Goal: Information Seeking & Learning: Learn about a topic

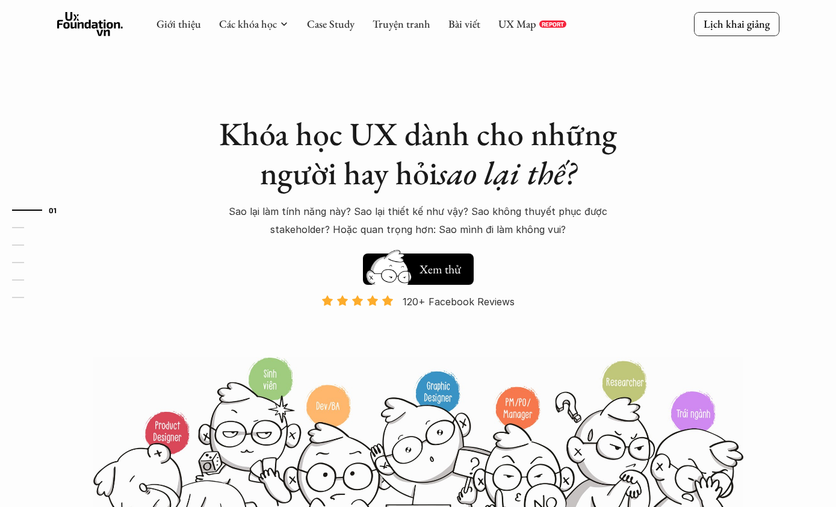
click at [324, 23] on link "Case Study" at bounding box center [331, 24] width 48 height 14
click at [328, 26] on link "Case Study" at bounding box center [331, 24] width 48 height 14
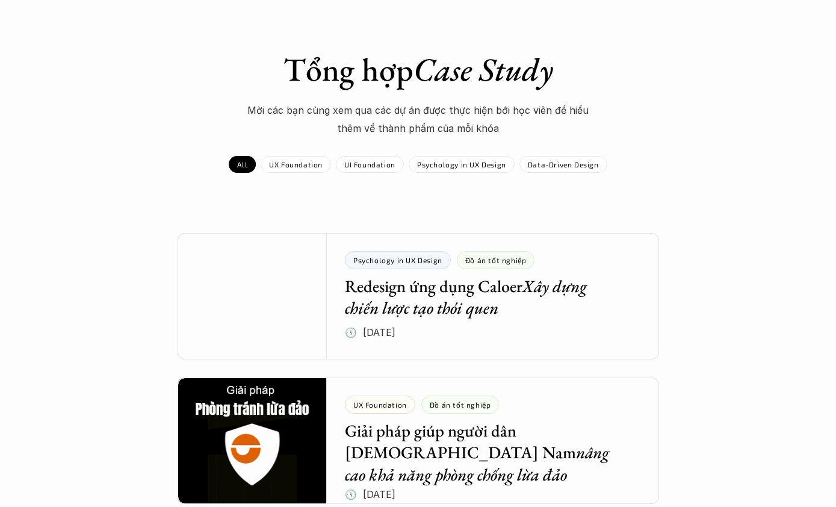
scroll to position [88, 0]
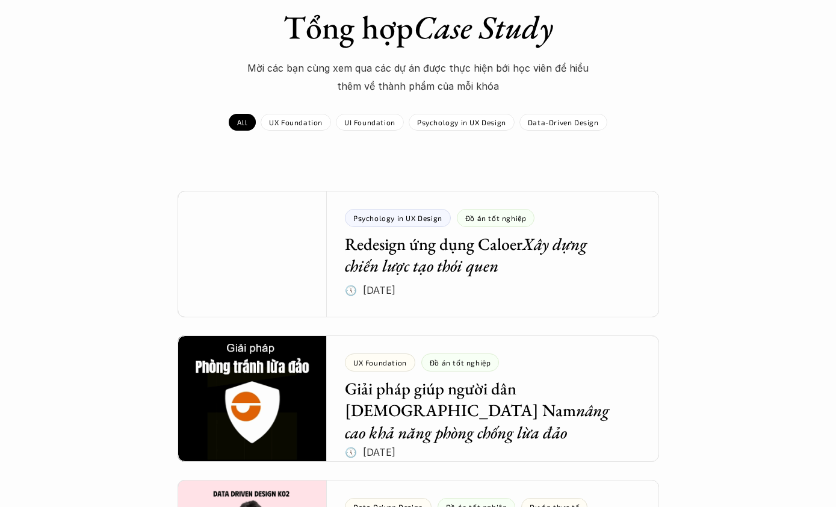
click at [550, 237] on div at bounding box center [419, 254] width 482 height 126
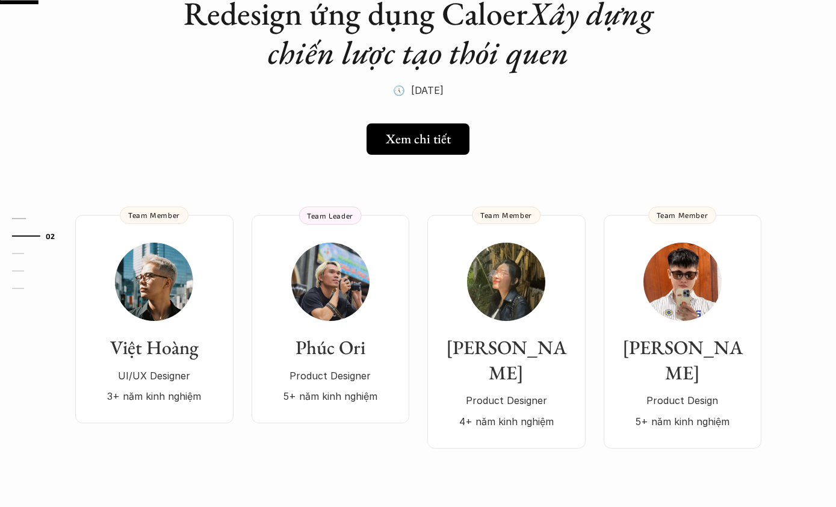
scroll to position [123, 0]
click at [187, 333] on div "Việt Hoàng UI/UX Designer 3+ năm kinh nghiệm" at bounding box center [154, 324] width 134 height 163
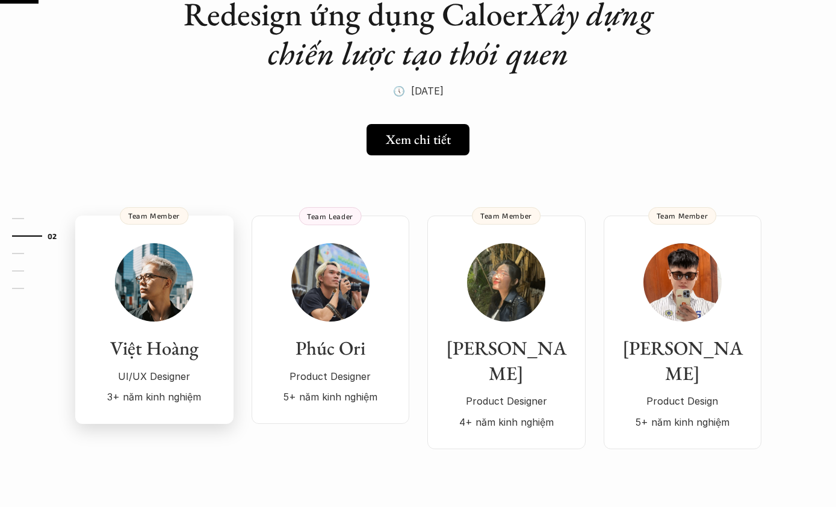
click at [167, 314] on img at bounding box center [154, 282] width 78 height 78
click at [421, 140] on h5 "Xem chi tiết" at bounding box center [418, 140] width 65 height 16
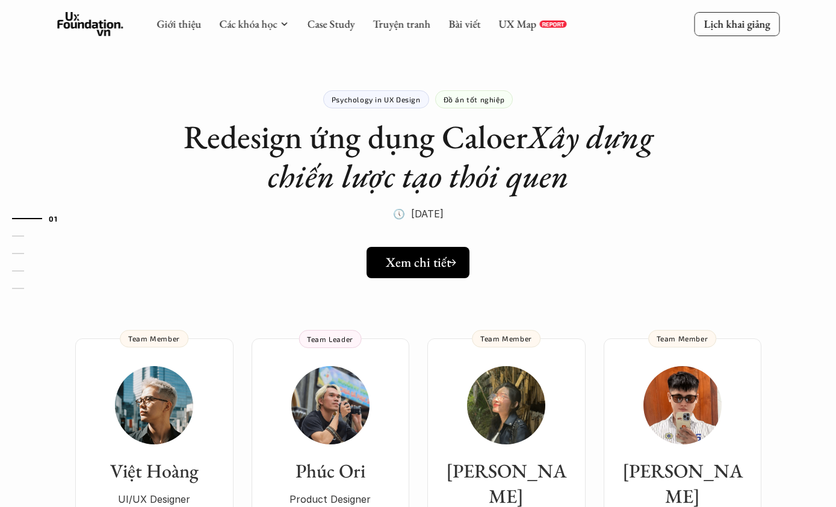
click at [456, 262] on icon at bounding box center [453, 263] width 10 height 10
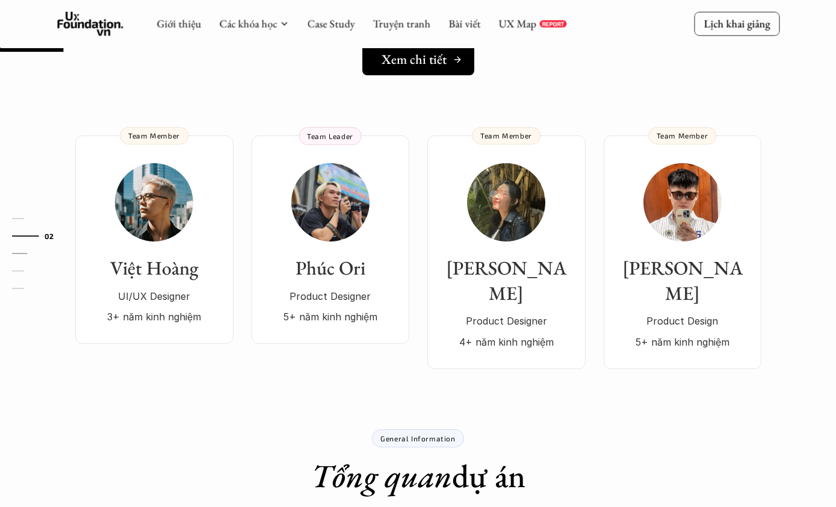
scroll to position [198, 0]
